Goal: Task Accomplishment & Management: Use online tool/utility

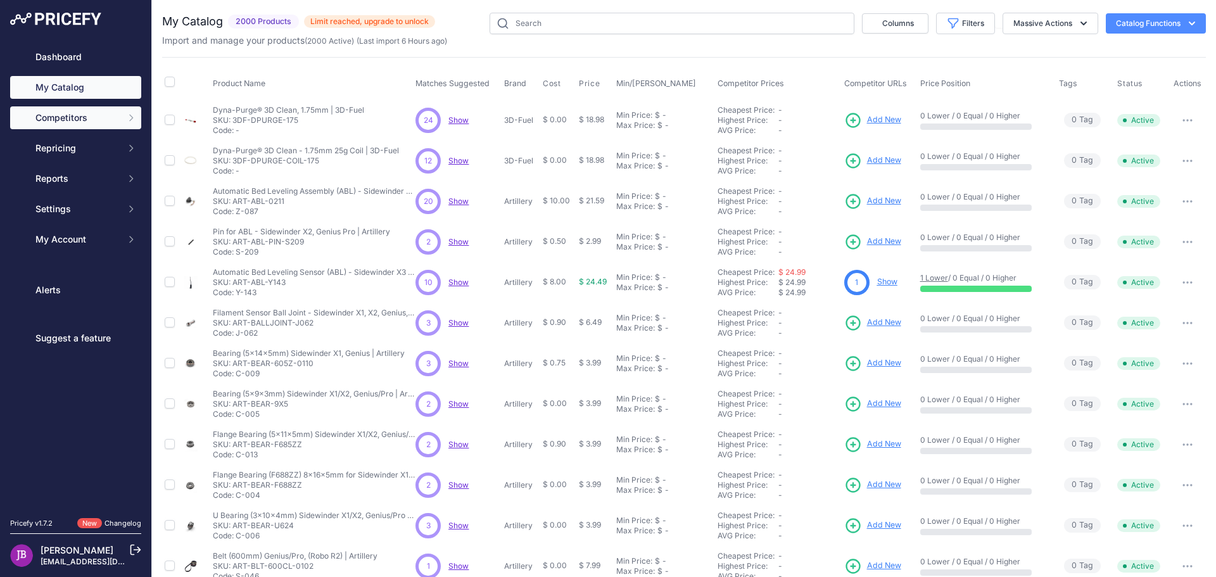
click at [81, 116] on span "Competitors" at bounding box center [76, 117] width 83 height 13
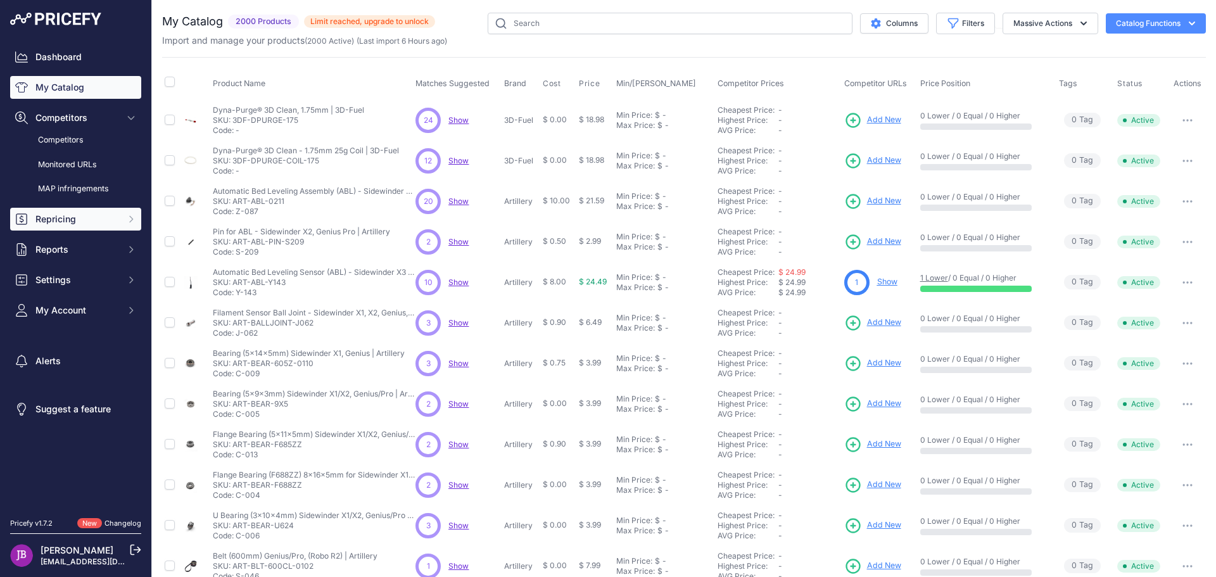
click at [63, 214] on span "Repricing" at bounding box center [76, 219] width 83 height 13
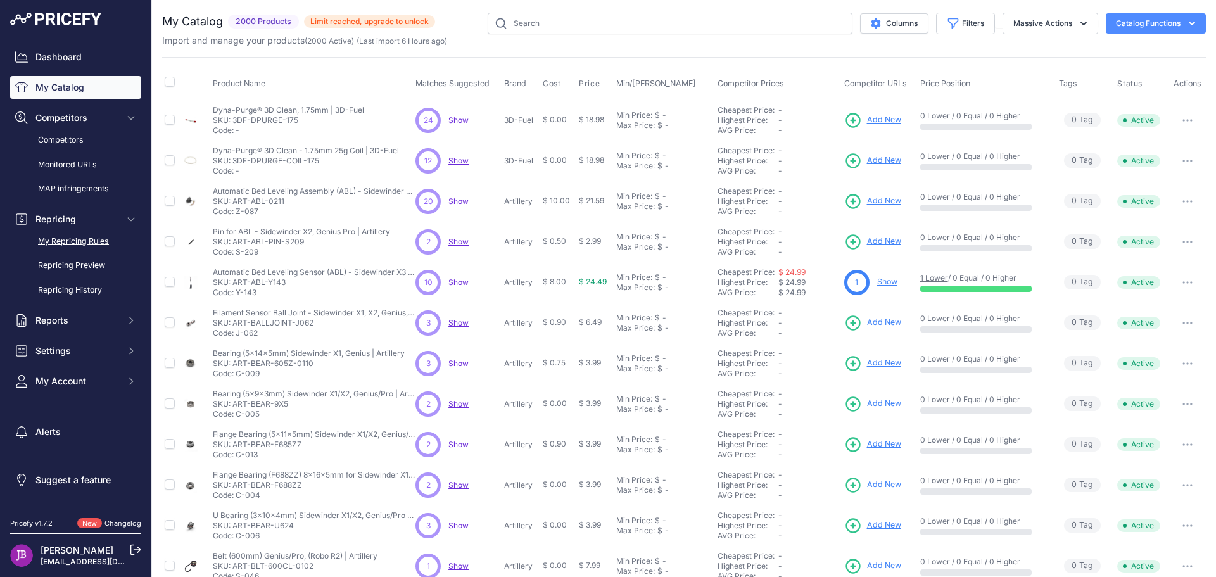
click at [56, 244] on link "My Repricing Rules" at bounding box center [75, 242] width 131 height 22
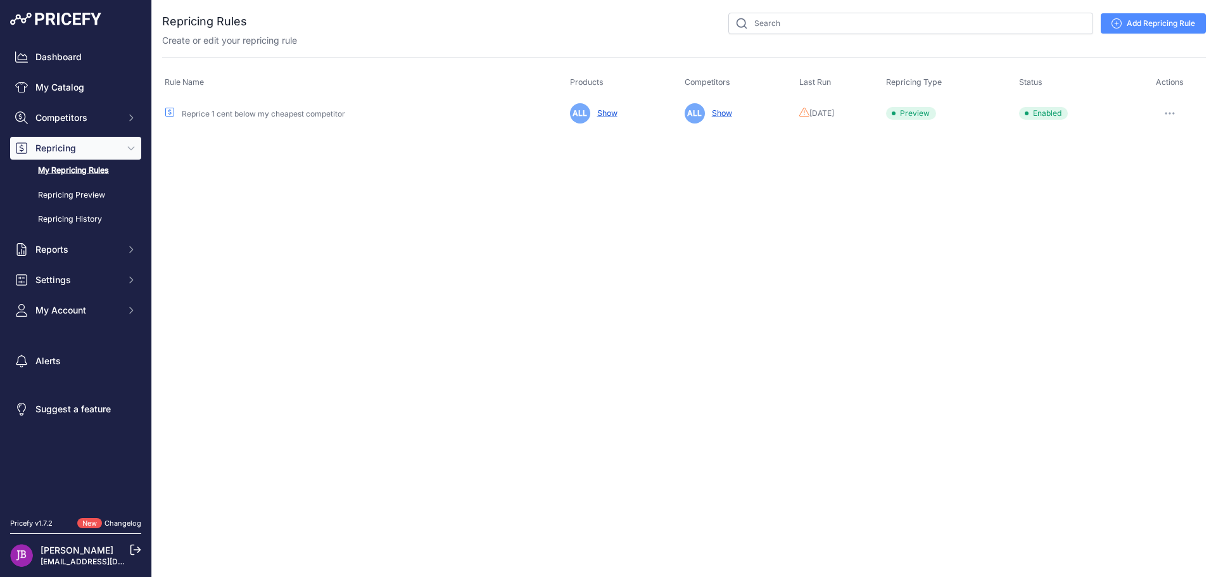
click at [1174, 113] on icon "button" at bounding box center [1170, 113] width 10 height 3
click at [1158, 159] on button "Run Preview" at bounding box center [1162, 160] width 81 height 20
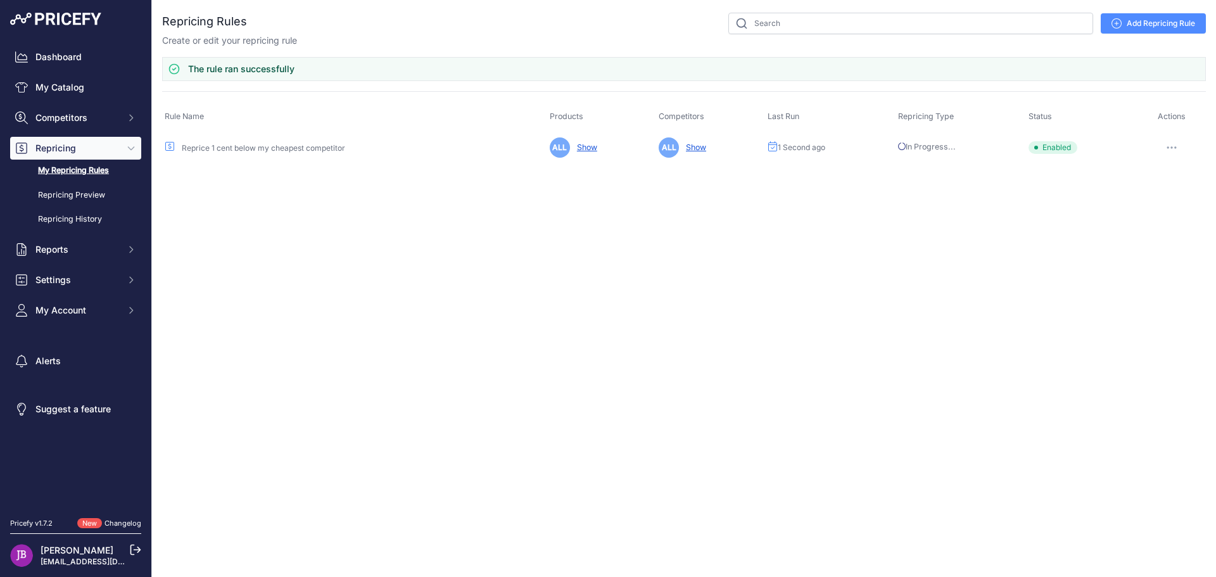
click at [1173, 146] on icon "button" at bounding box center [1172, 147] width 10 height 3
drag, startPoint x: 850, startPoint y: 239, endPoint x: 832, endPoint y: 236, distance: 18.8
click at [850, 239] on div "Close You are not connected to the internet." at bounding box center [684, 288] width 1064 height 577
click at [87, 195] on link "Repricing Preview" at bounding box center [75, 195] width 131 height 22
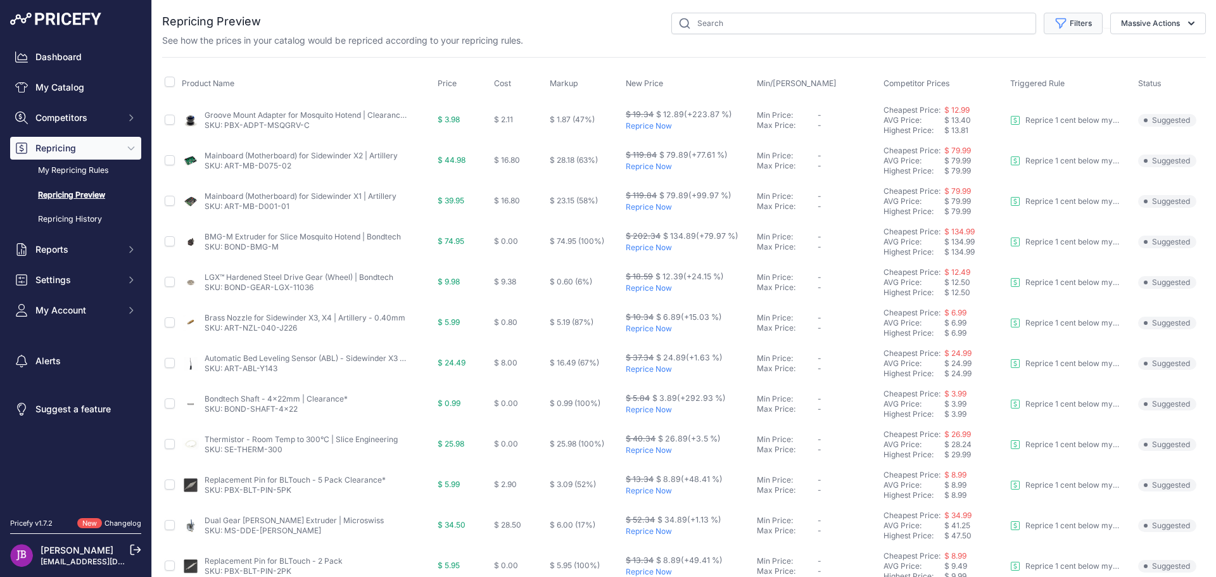
click at [1061, 18] on button "Filters" at bounding box center [1073, 24] width 59 height 22
click at [996, 125] on select "Select an option Skipped Repriced Suggested In Error" at bounding box center [1032, 126] width 122 height 22
click at [1066, 22] on button "Filters" at bounding box center [1073, 24] width 59 height 22
click at [1067, 25] on button "Filters" at bounding box center [1073, 24] width 59 height 22
click at [1043, 177] on select "Select an option I am higher Same price I am lower" at bounding box center [1032, 178] width 122 height 22
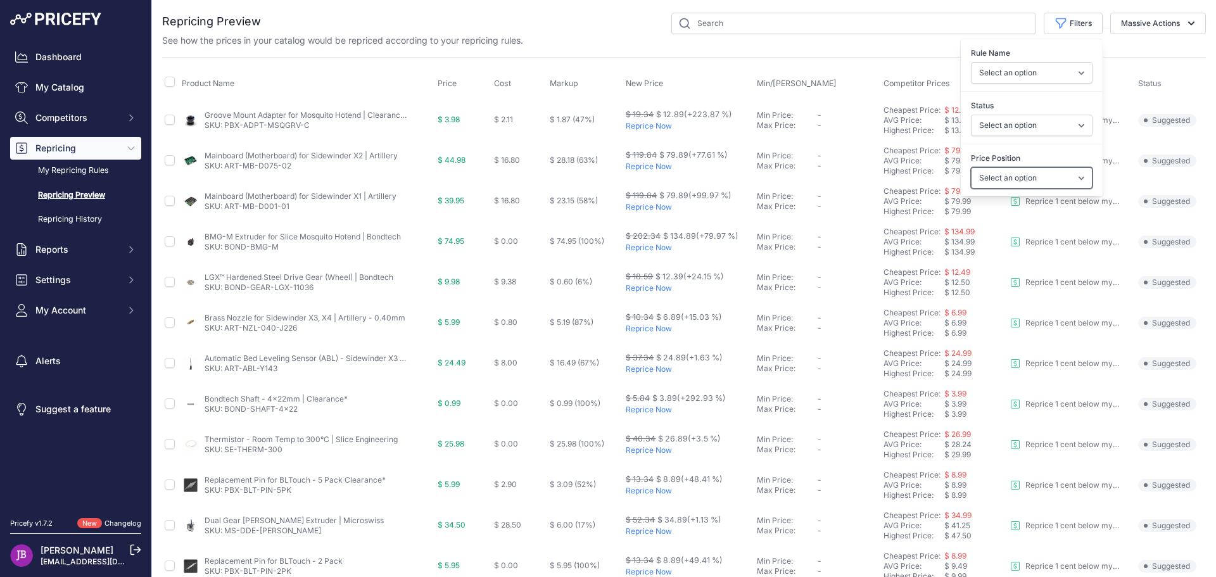
select select "1"
click at [971, 167] on select "Select an option I am higher Same price I am lower" at bounding box center [1032, 178] width 122 height 22
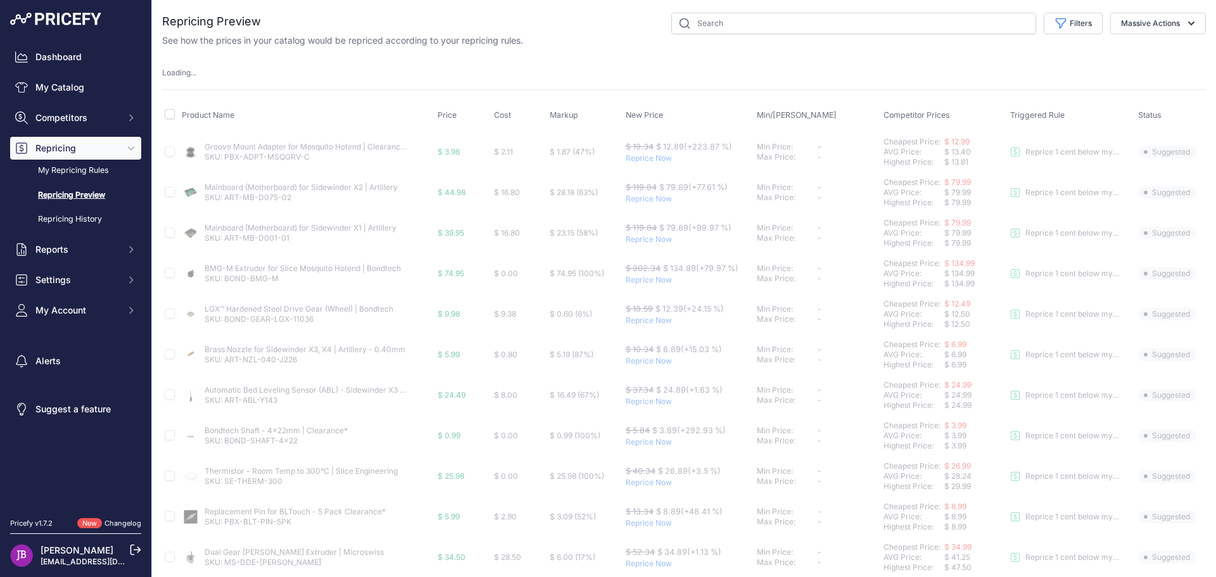
click at [757, 53] on div "Repricing Preview" at bounding box center [684, 498] width 1044 height 970
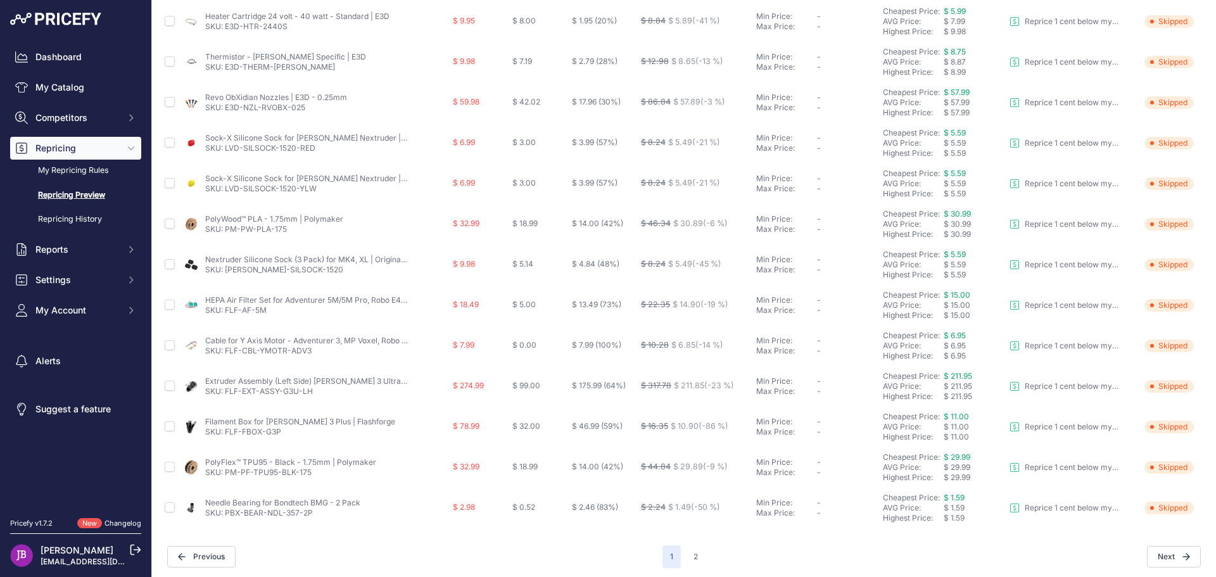
scroll to position [446, 0]
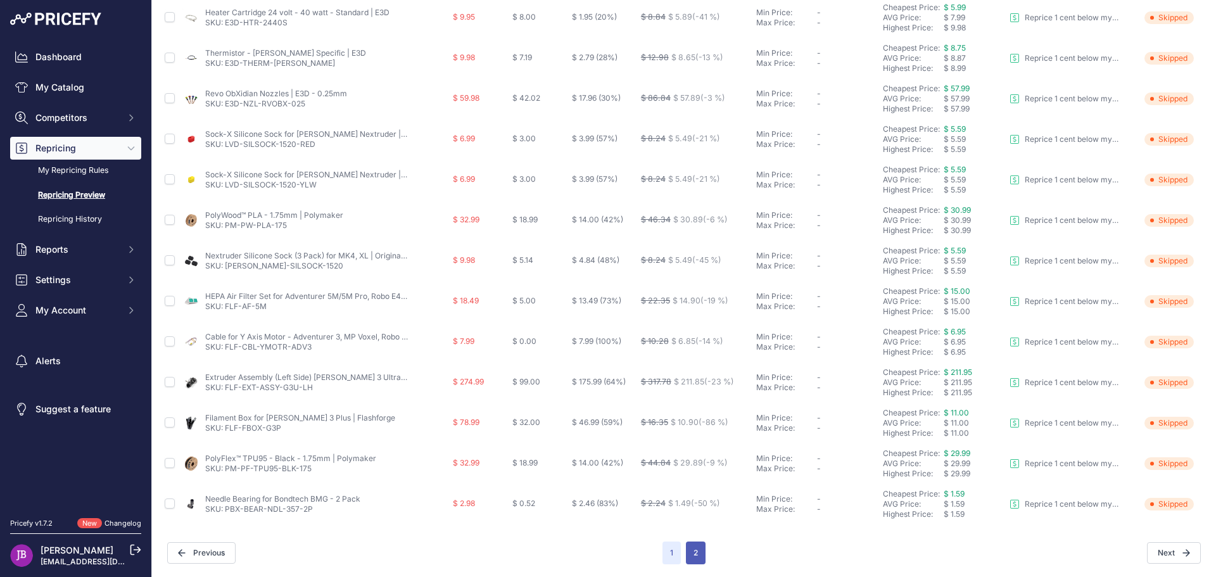
click at [694, 550] on button "2" at bounding box center [696, 553] width 20 height 23
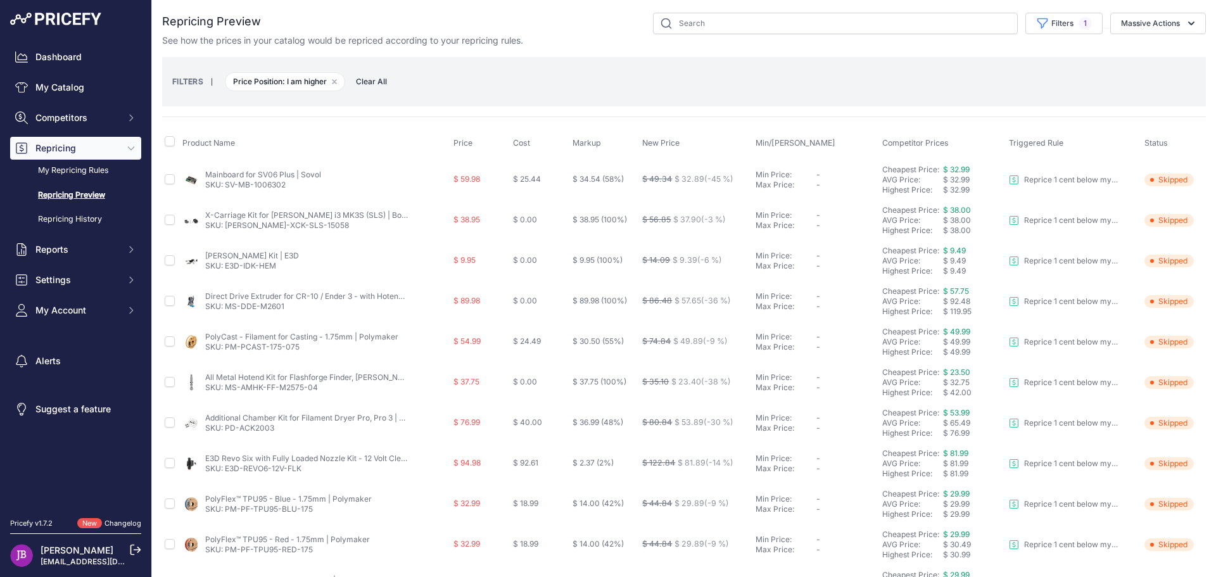
click at [239, 172] on link "Mainboard for SV06 Plus | Sovol" at bounding box center [263, 175] width 116 height 10
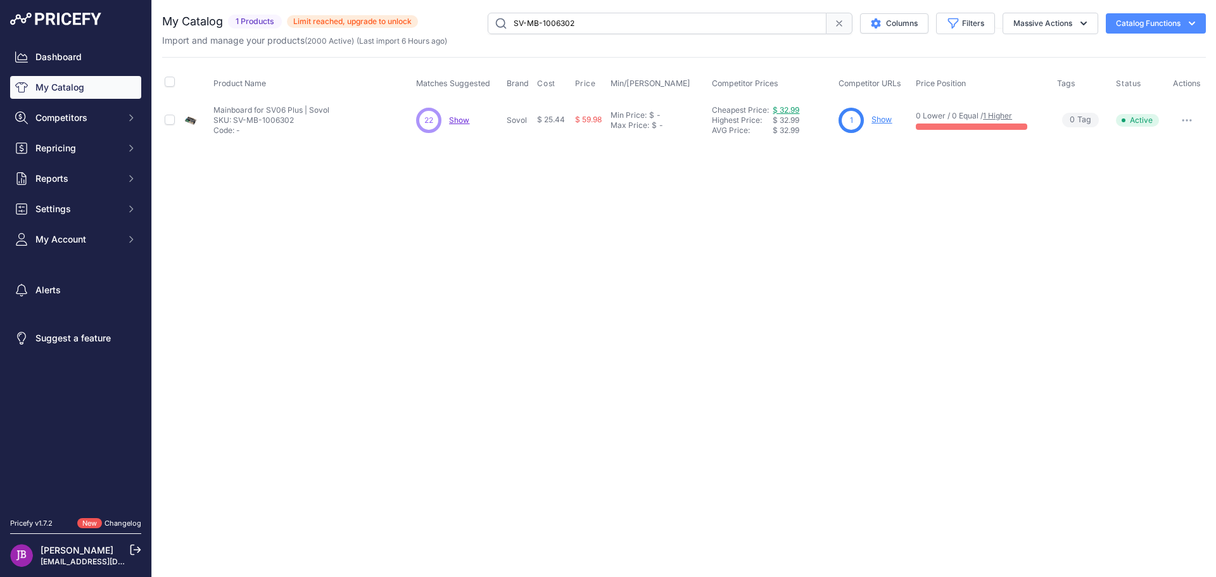
click at [787, 108] on link "$ 32.99" at bounding box center [786, 110] width 27 height 10
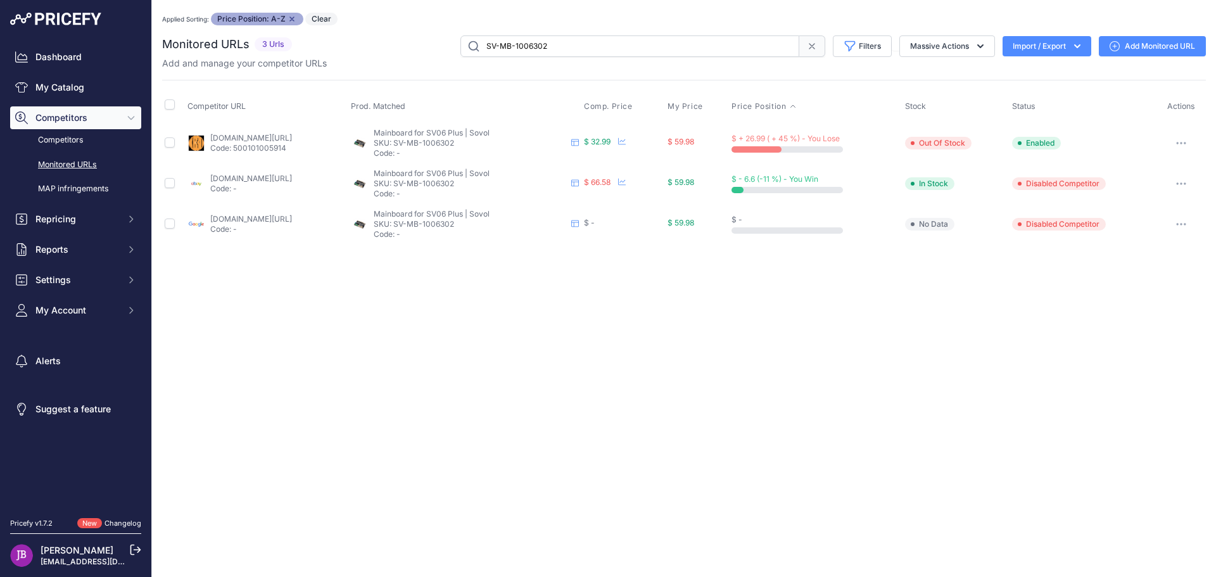
click at [266, 137] on link "[DOMAIN_NAME][URL]" at bounding box center [251, 138] width 82 height 10
click at [626, 181] on icon at bounding box center [622, 182] width 8 height 7
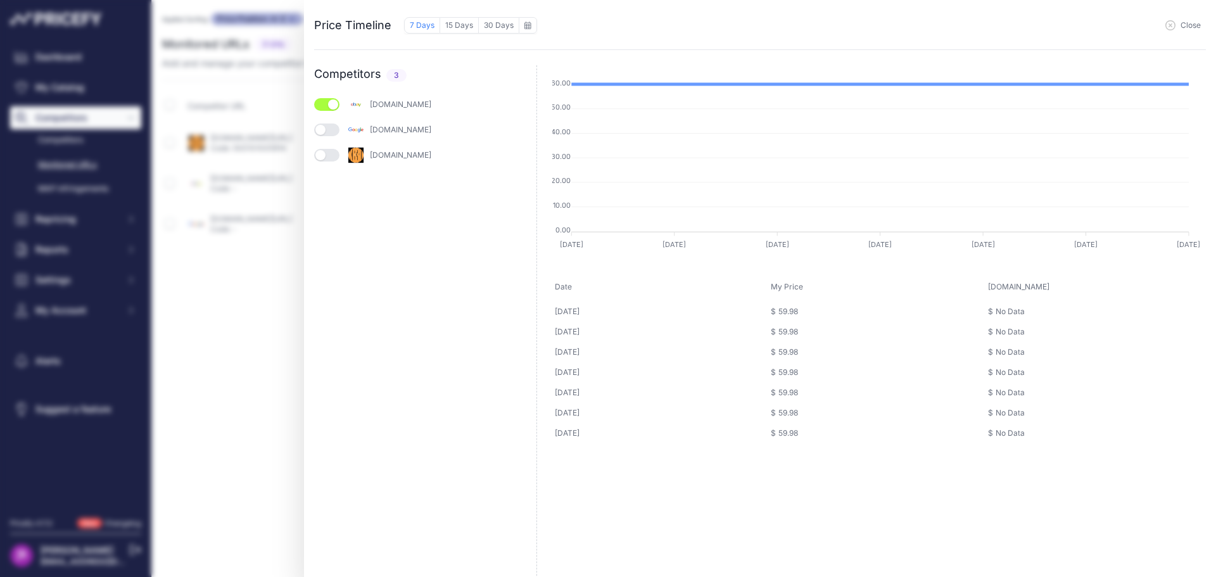
click at [324, 153] on button "button" at bounding box center [326, 155] width 25 height 13
